Goal: Information Seeking & Learning: Learn about a topic

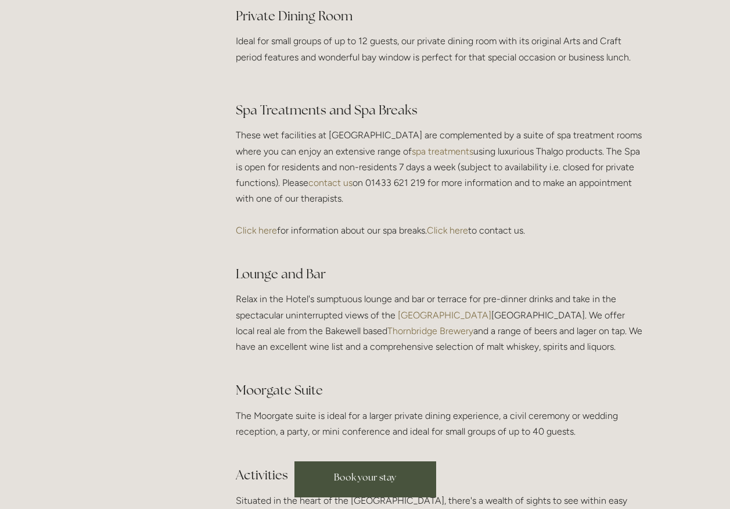
scroll to position [1974, 0]
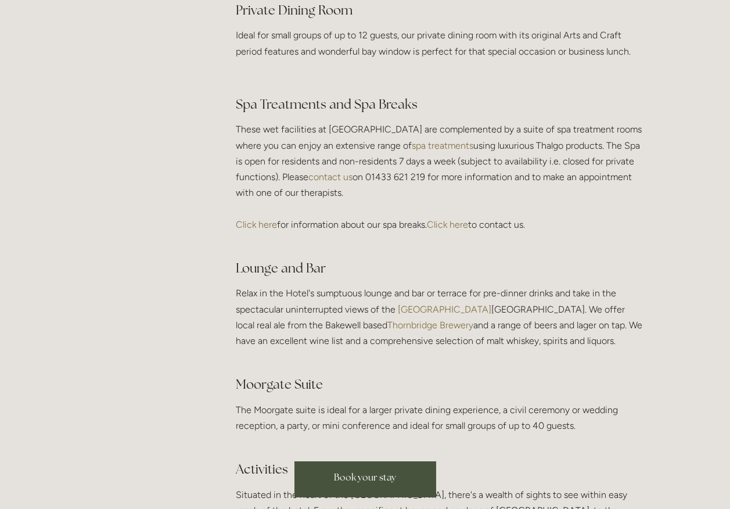
click at [453, 151] on link "spa treatments" at bounding box center [443, 145] width 62 height 11
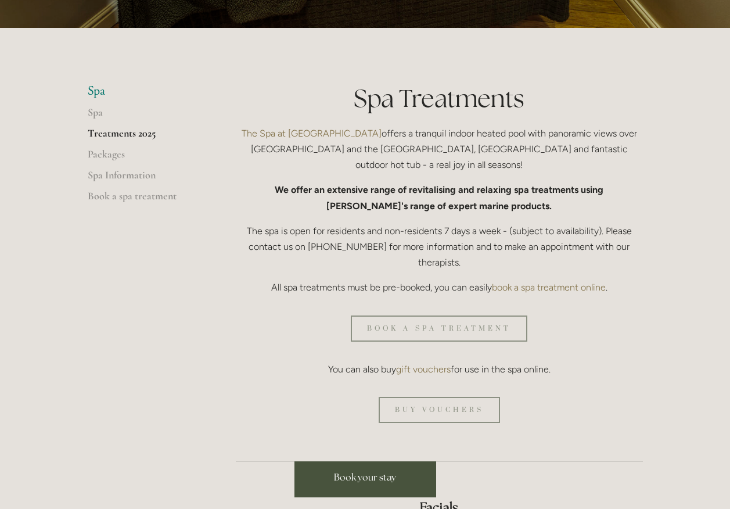
scroll to position [290, 0]
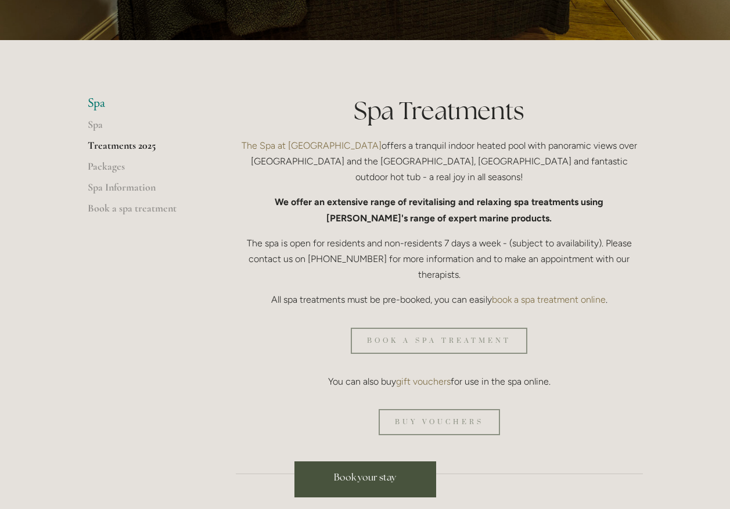
click at [131, 142] on link "Treatments 2025" at bounding box center [143, 149] width 111 height 21
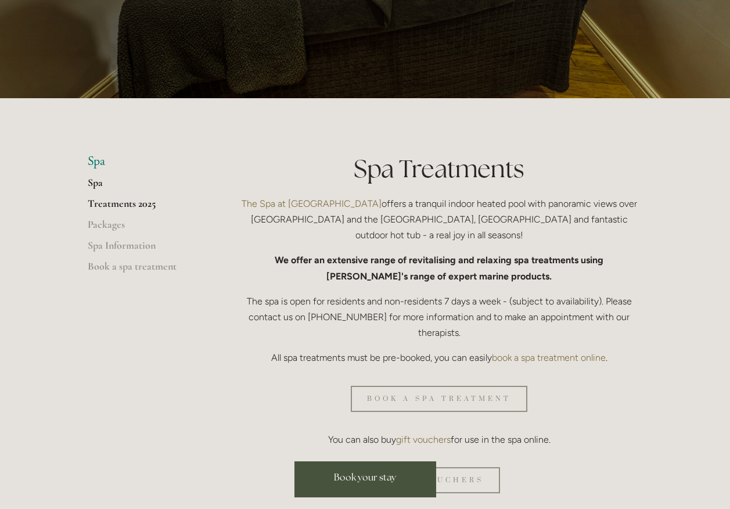
click at [100, 182] on link "Spa" at bounding box center [143, 186] width 111 height 21
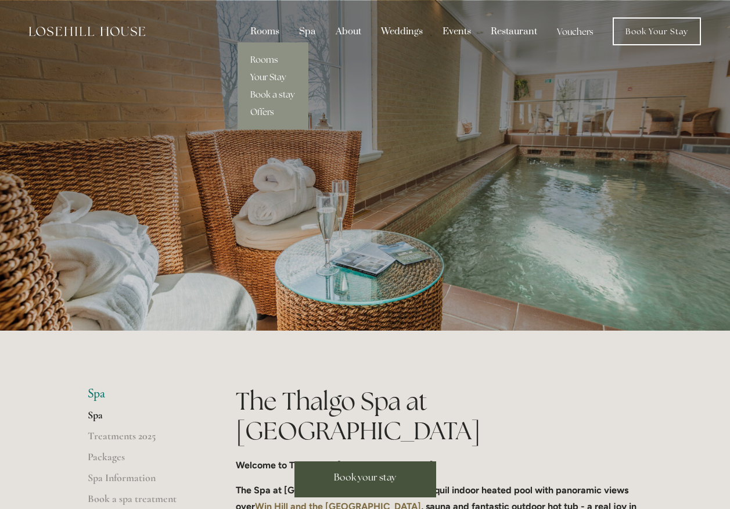
click at [260, 74] on link "Your Stay" at bounding box center [272, 77] width 71 height 17
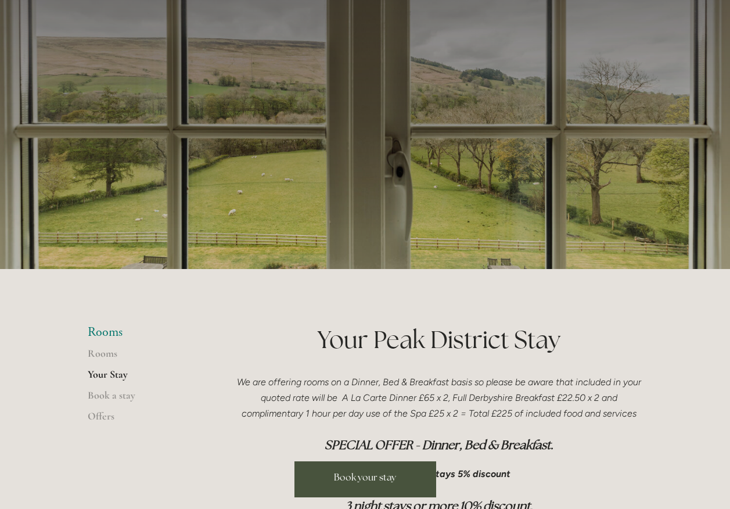
scroll to position [58, 0]
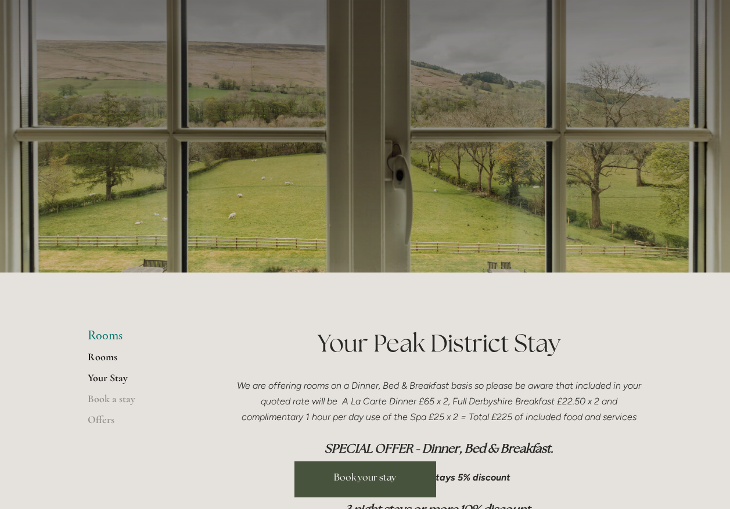
click at [111, 357] on link "Rooms" at bounding box center [143, 360] width 111 height 21
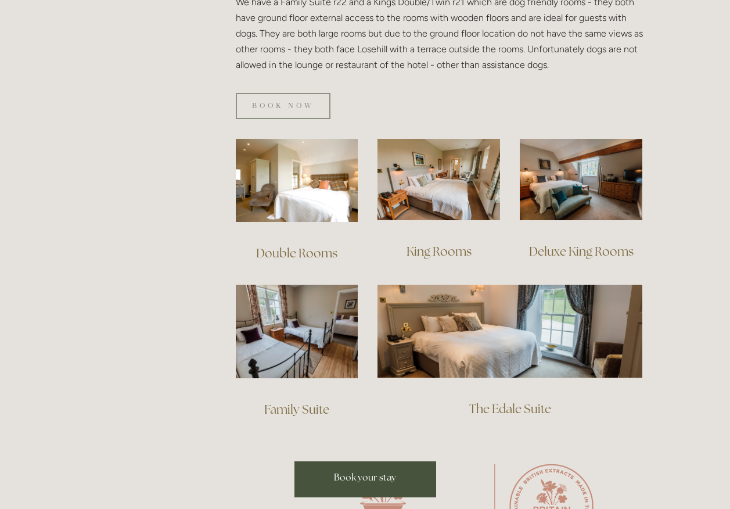
scroll to position [813, 0]
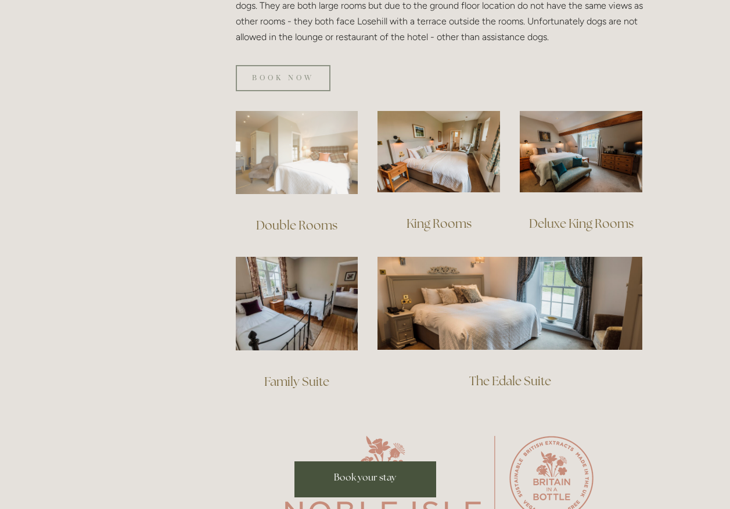
click at [317, 143] on img at bounding box center [297, 152] width 123 height 83
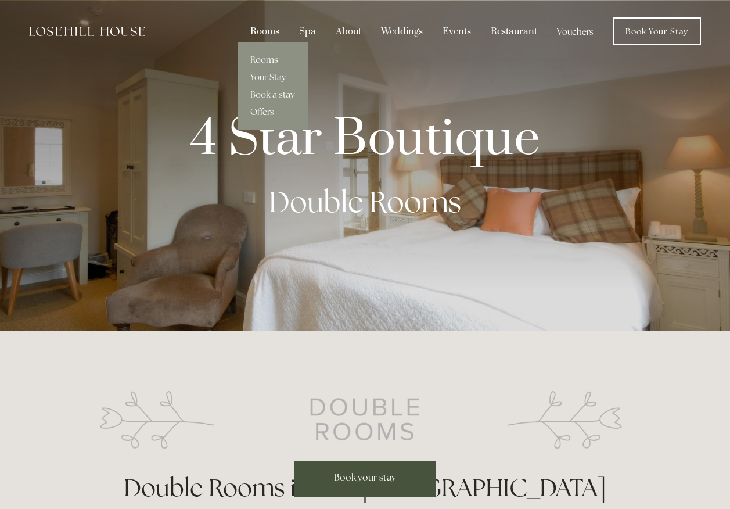
click at [271, 59] on link "Rooms" at bounding box center [272, 59] width 71 height 17
click at [268, 60] on link "Rooms" at bounding box center [272, 59] width 71 height 17
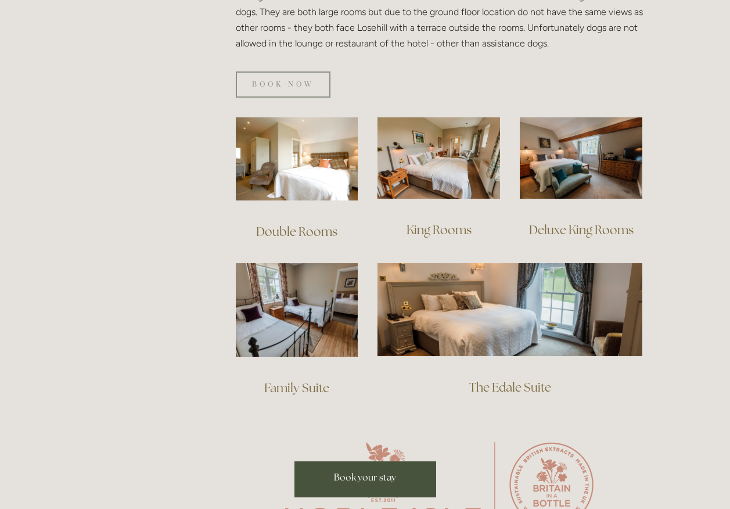
scroll to position [813, 0]
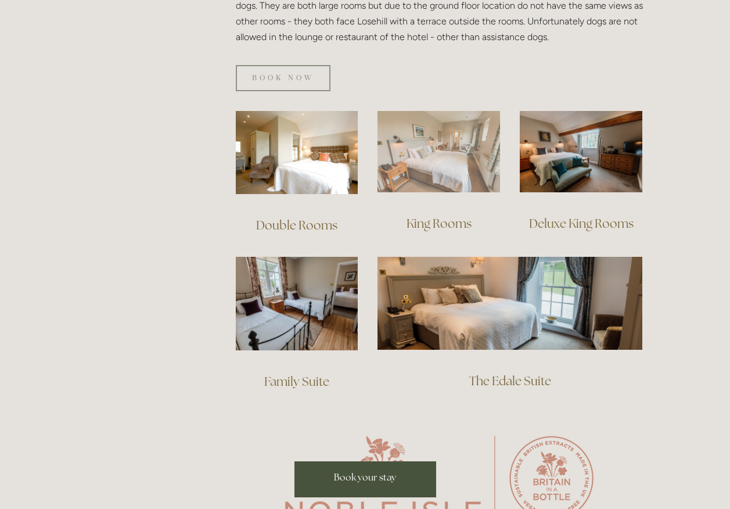
click at [454, 145] on img at bounding box center [438, 152] width 123 height 82
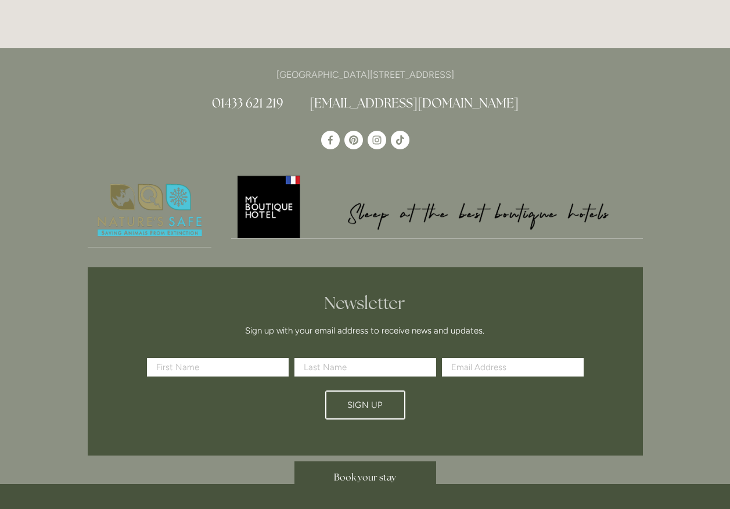
scroll to position [871, 0]
